Goal: Task Accomplishment & Management: Manage account settings

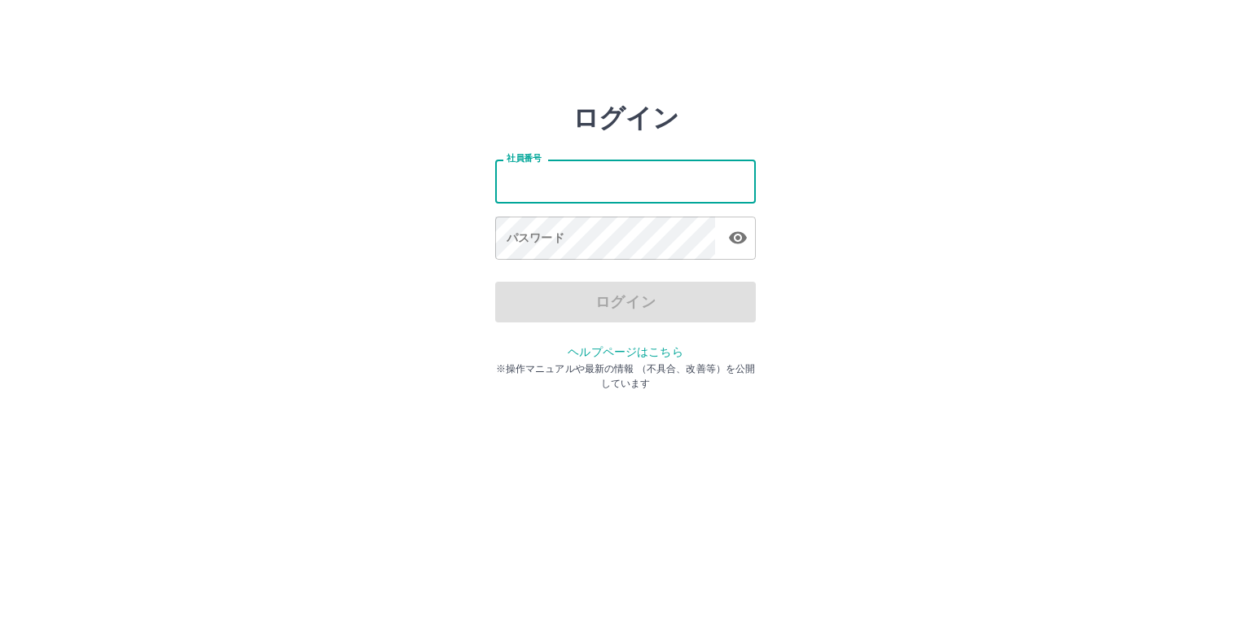
click at [603, 195] on input "社員番号" at bounding box center [625, 181] width 261 height 43
type input "*******"
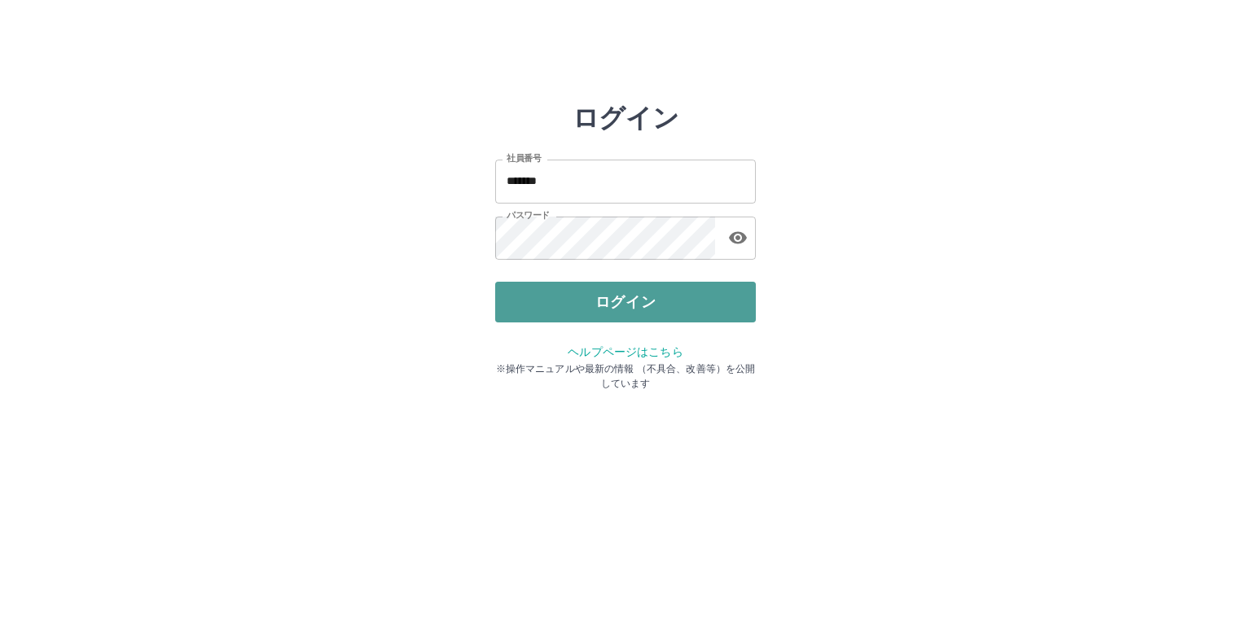
click at [646, 305] on button "ログイン" at bounding box center [625, 302] width 261 height 41
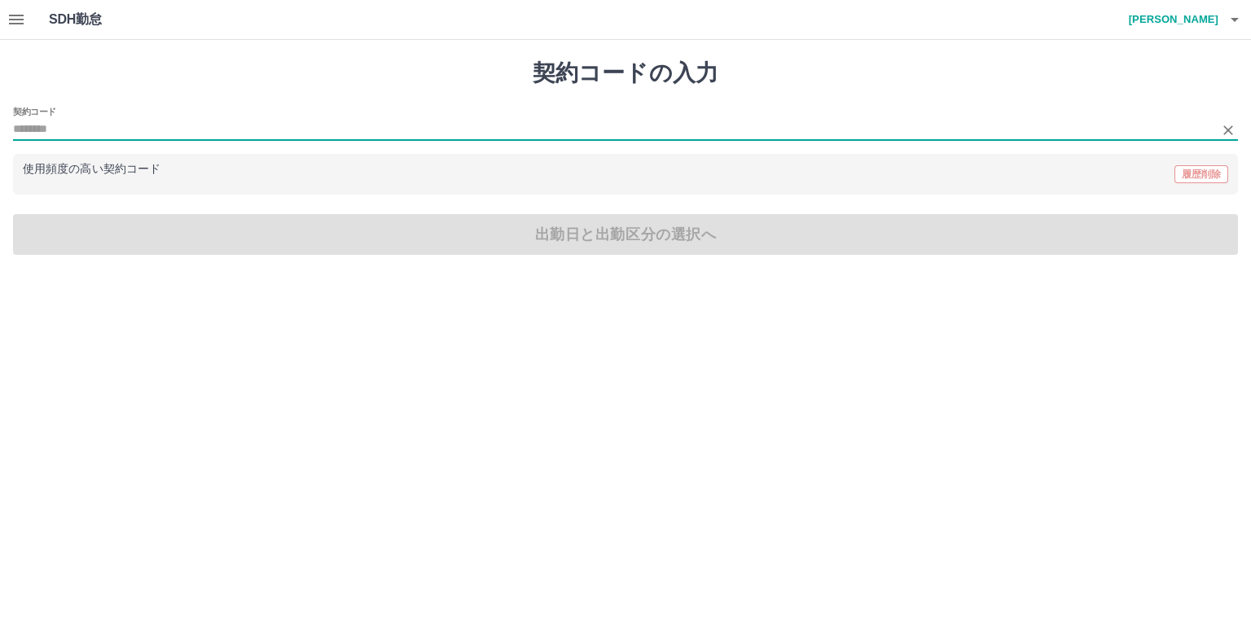
click at [582, 121] on input "契約コード" at bounding box center [613, 130] width 1200 height 20
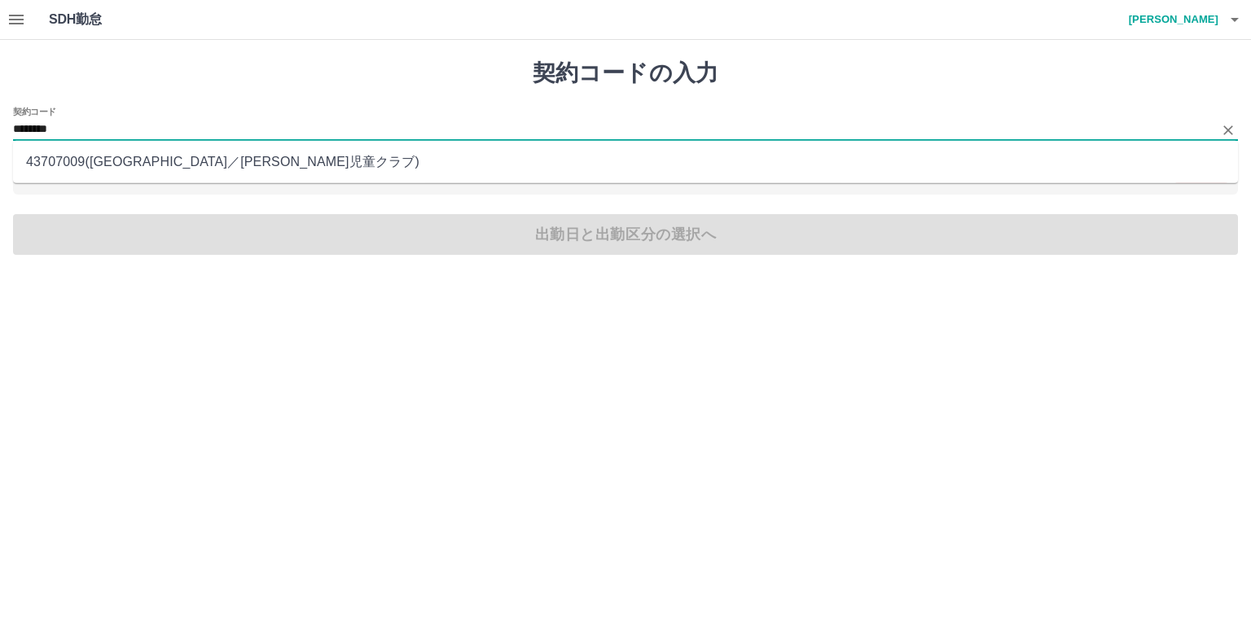
click at [136, 161] on li "43707009 ( [GEOGRAPHIC_DATA] ／ [PERSON_NAME]児童クラブ )" at bounding box center [625, 161] width 1225 height 29
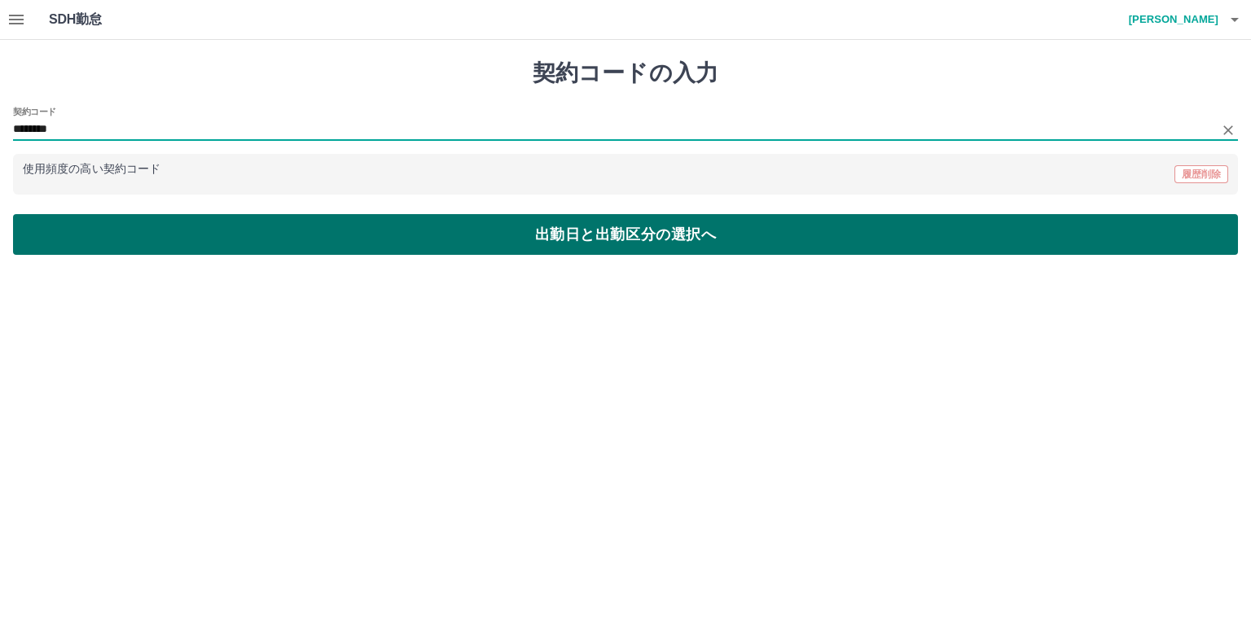
type input "********"
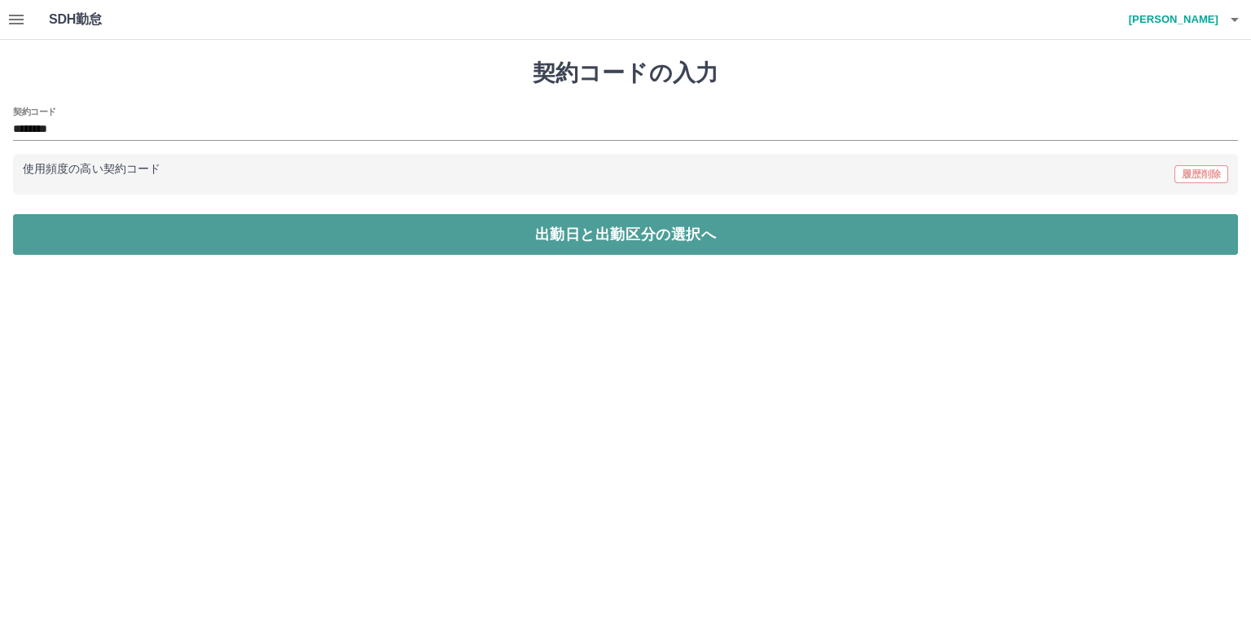
click at [461, 234] on button "出勤日と出勤区分の選択へ" at bounding box center [625, 234] width 1225 height 41
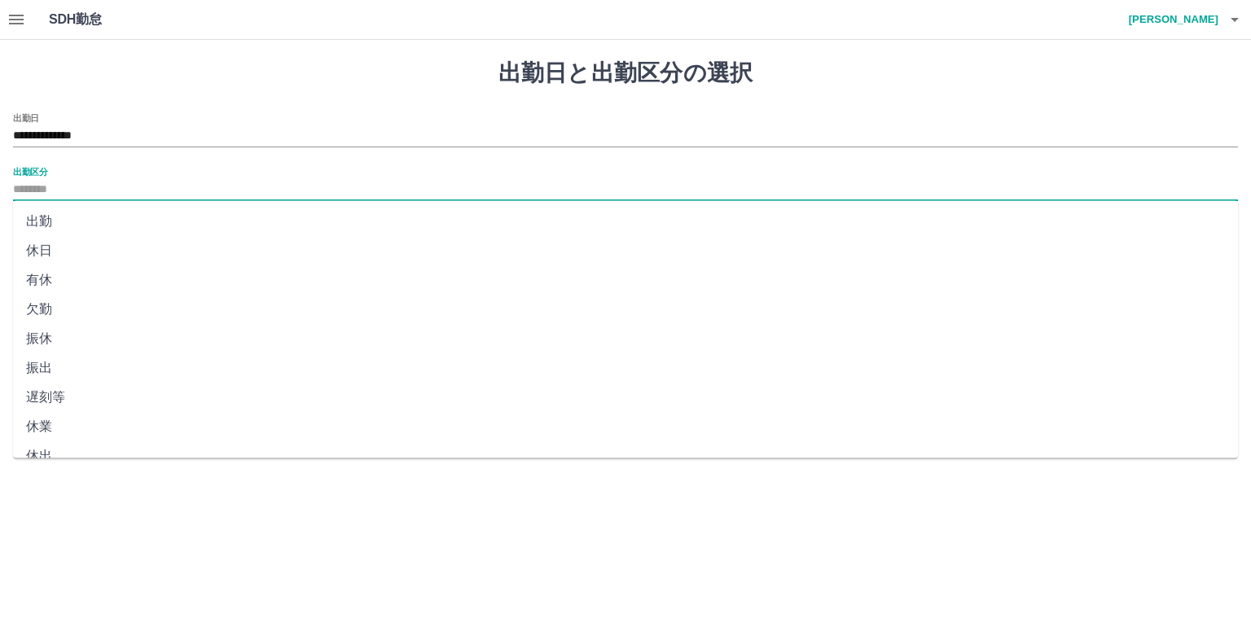
click at [479, 183] on input "出勤区分" at bounding box center [625, 190] width 1225 height 20
click at [21, 22] on icon "button" at bounding box center [17, 20] width 20 height 20
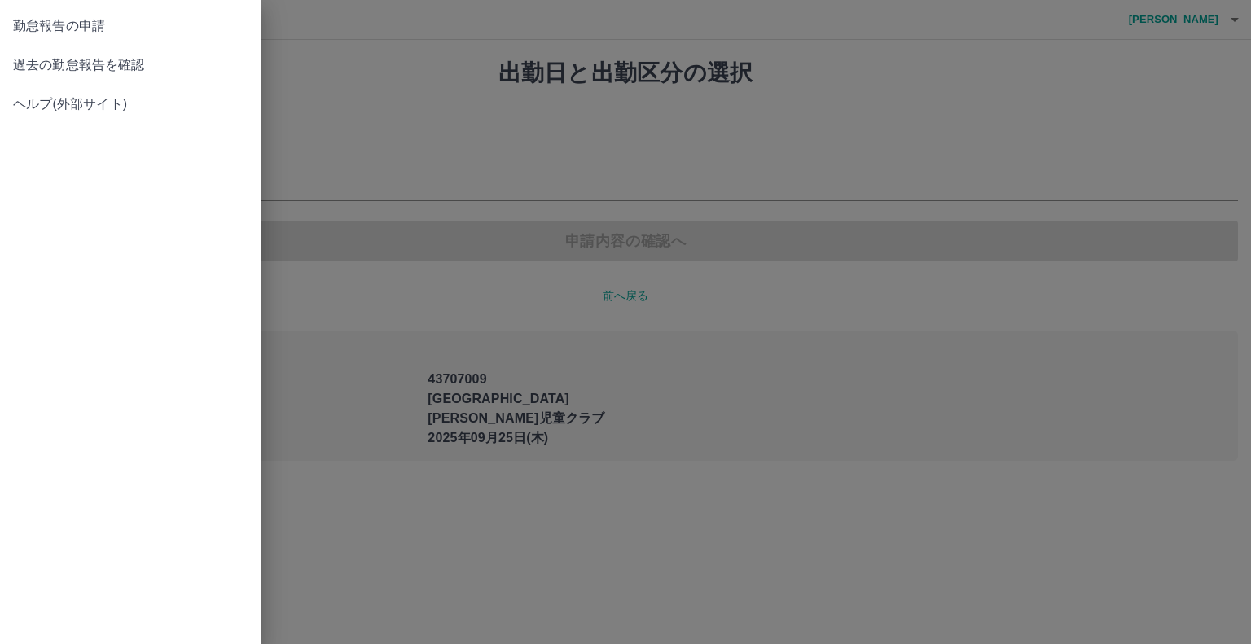
click at [84, 65] on span "過去の勤怠報告を確認" at bounding box center [130, 65] width 234 height 20
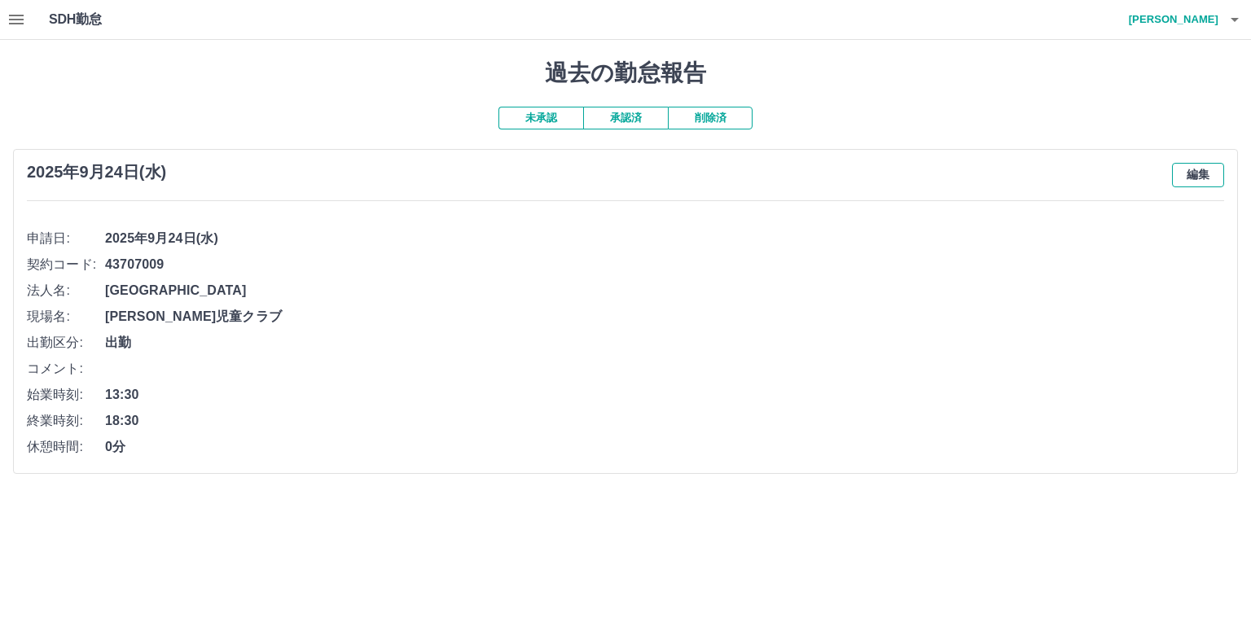
click at [1192, 173] on button "編集" at bounding box center [1198, 175] width 52 height 24
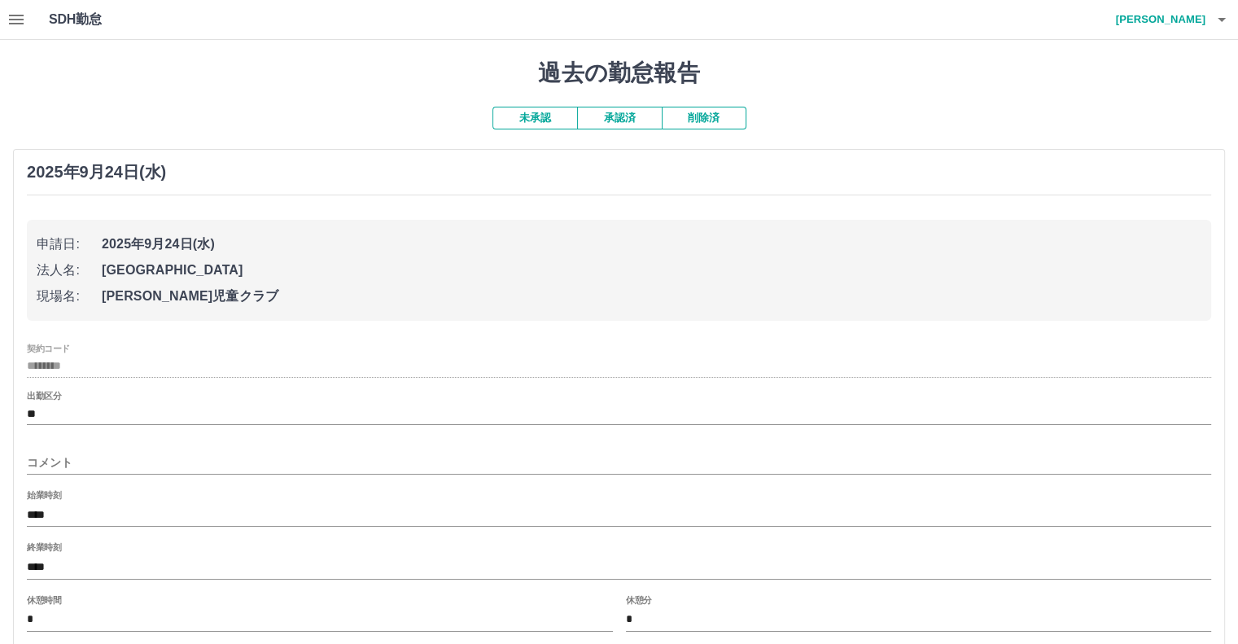
click at [143, 176] on h3 "2025年9月24日(水)" at bounding box center [96, 172] width 139 height 19
click at [59, 162] on div "[DATE] 申請日: [DATE] 法人名: [GEOGRAPHIC_DATA] 現場名: [PERSON_NAME]児童クラブ 契約コード *******…" at bounding box center [619, 452] width 1212 height 607
click at [69, 163] on h3 "2025年9月24日(水)" at bounding box center [96, 172] width 139 height 19
click at [144, 169] on h3 "2025年9月24日(水)" at bounding box center [96, 172] width 139 height 19
click at [182, 253] on span "2025年9月24日(水)" at bounding box center [652, 244] width 1100 height 20
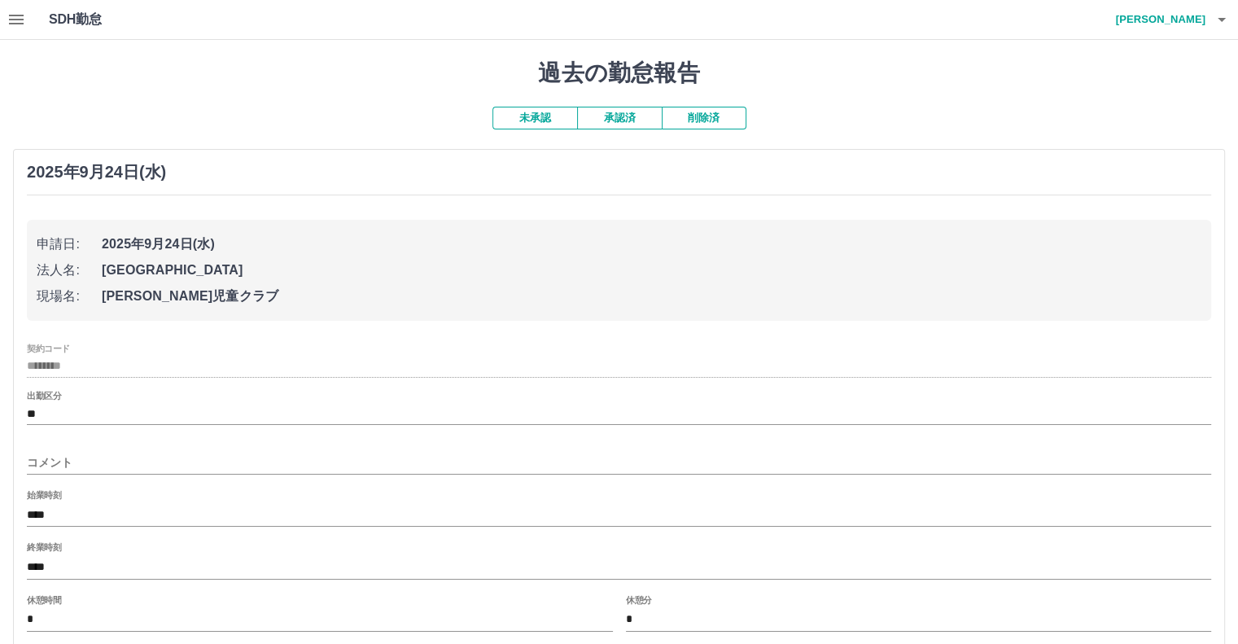
click at [173, 239] on span "2025年9月24日(水)" at bounding box center [652, 244] width 1100 height 20
click at [195, 308] on li "現場名: [PERSON_NAME]児童クラブ" at bounding box center [619, 296] width 1165 height 26
click at [18, 24] on icon "button" at bounding box center [16, 20] width 15 height 10
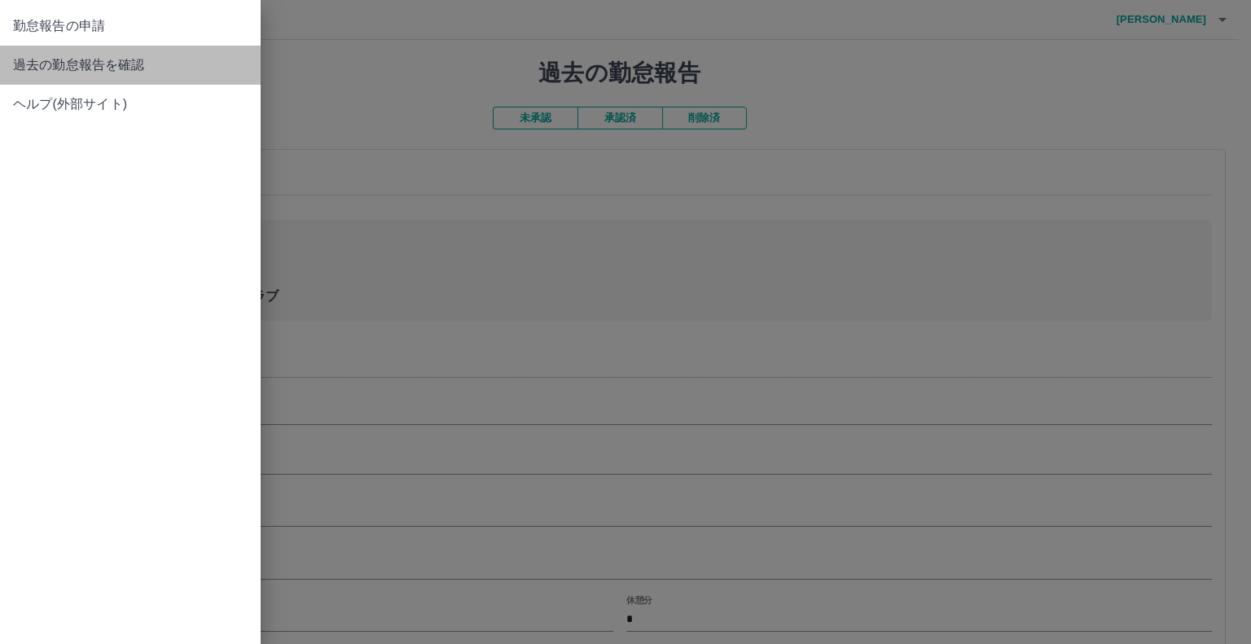
click at [107, 69] on span "過去の勤怠報告を確認" at bounding box center [130, 65] width 234 height 20
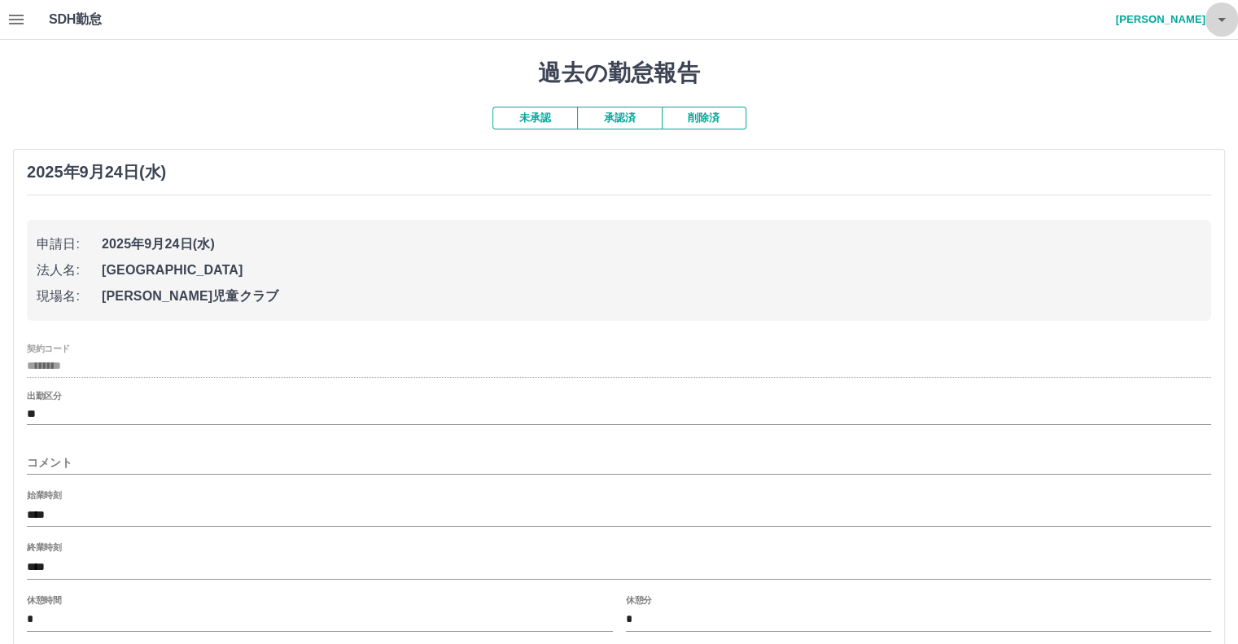
click at [1220, 19] on icon "button" at bounding box center [1222, 20] width 8 height 4
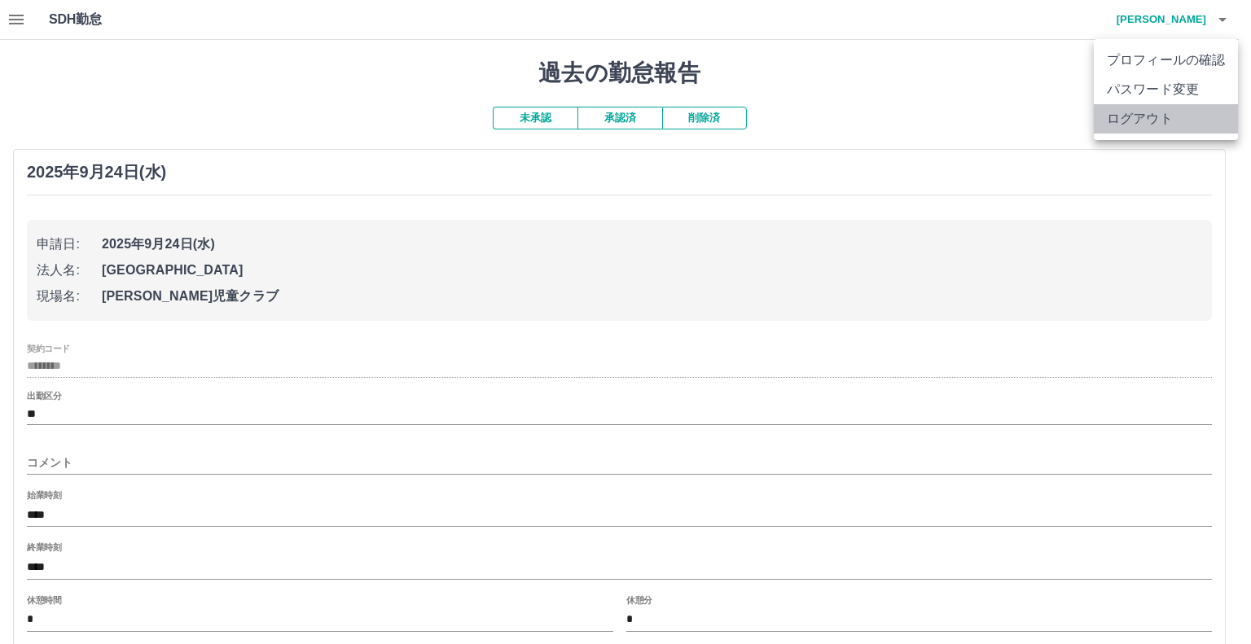
click at [1164, 120] on li "ログアウト" at bounding box center [1165, 118] width 144 height 29
